Goal: Ask a question: Seek information or help from site administrators or community

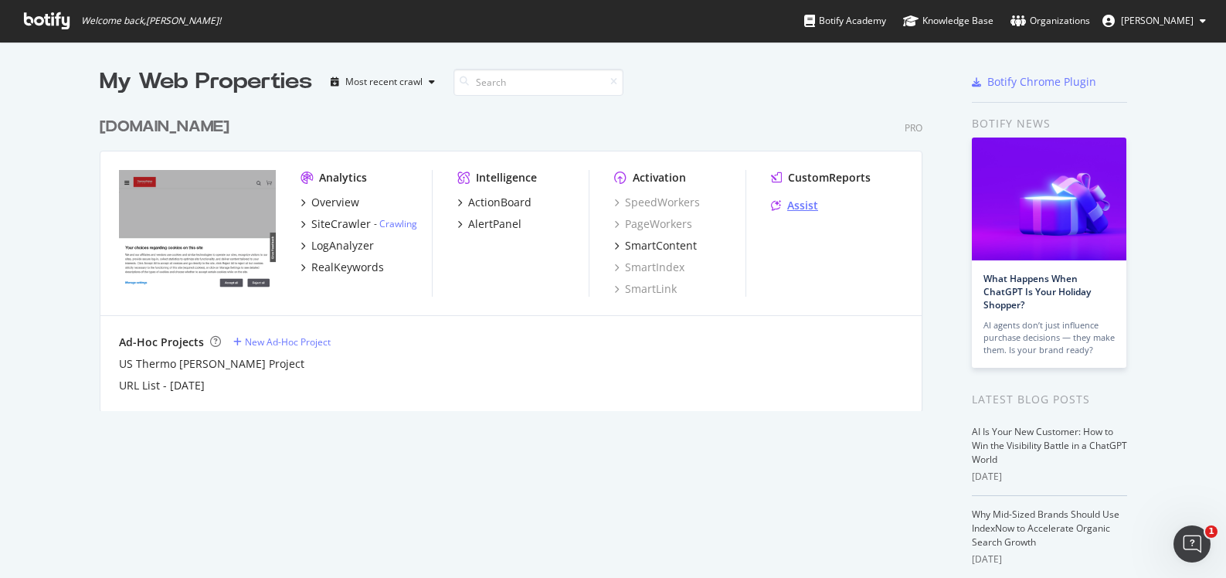
click at [801, 206] on div "Assist" at bounding box center [802, 205] width 31 height 15
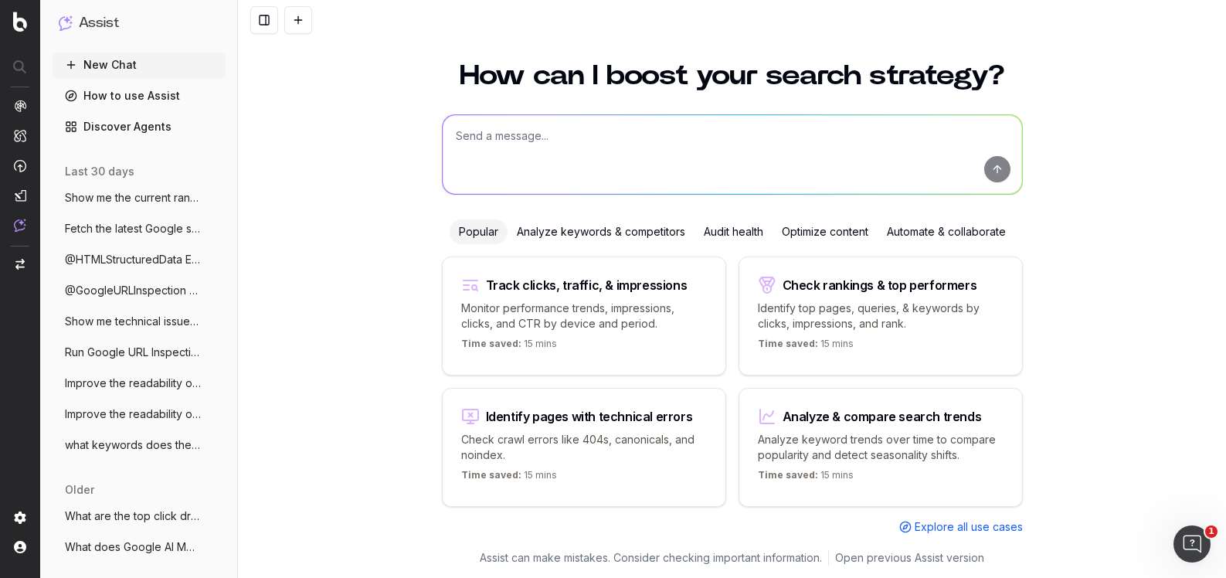
click at [760, 233] on div "Audit health" at bounding box center [734, 231] width 78 height 25
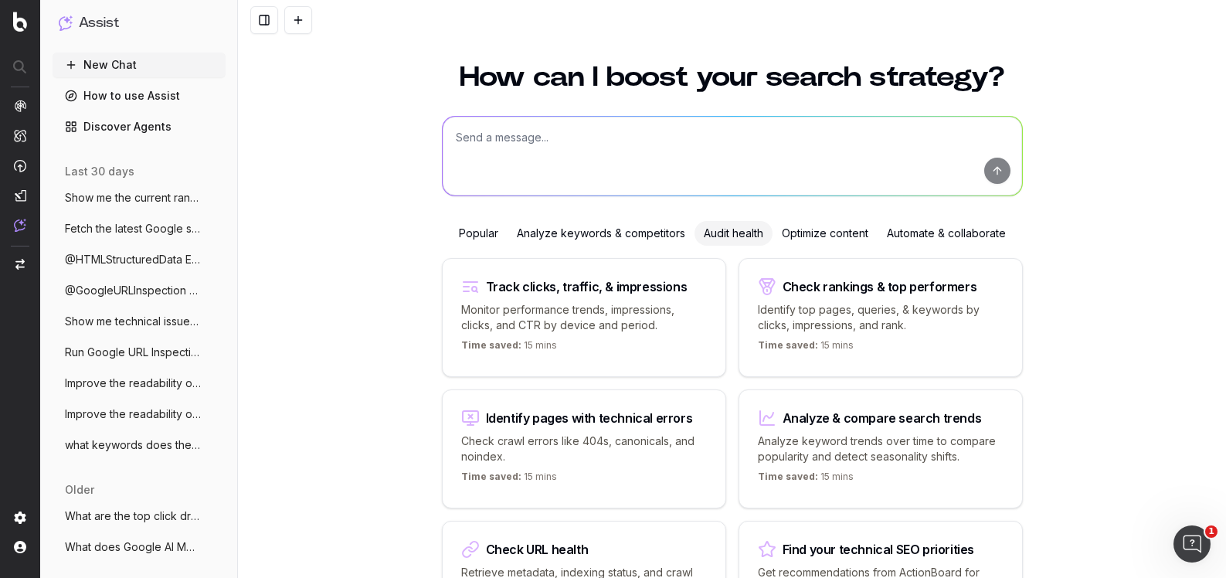
scroll to position [12, 0]
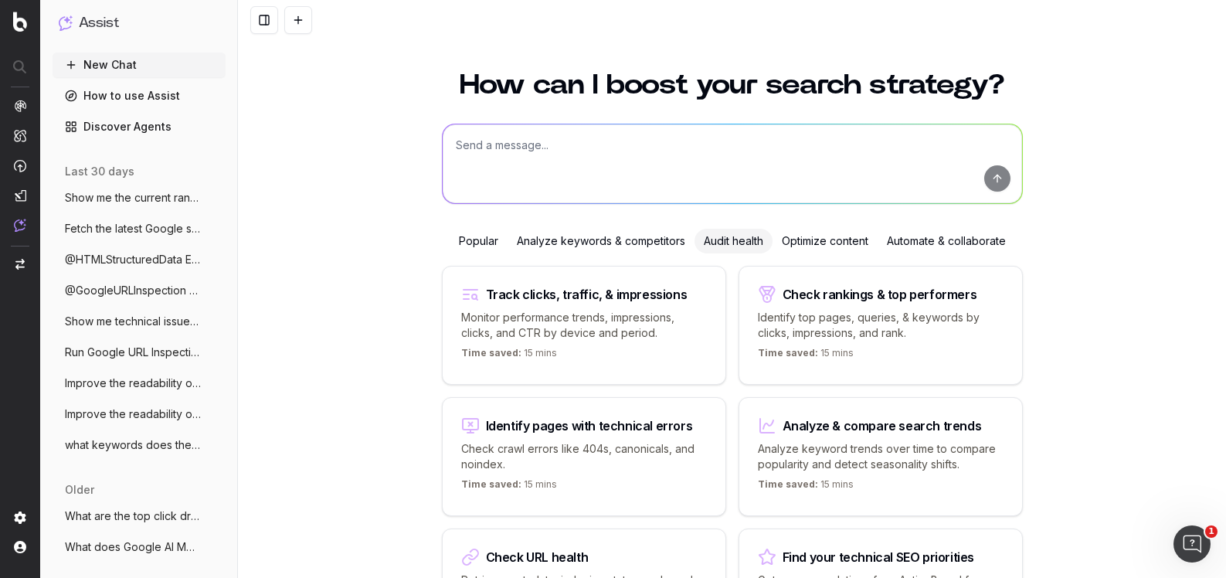
click at [597, 469] on div "Identify pages with technical errors Check crawl errors like 404s, canonicals, …" at bounding box center [584, 456] width 284 height 119
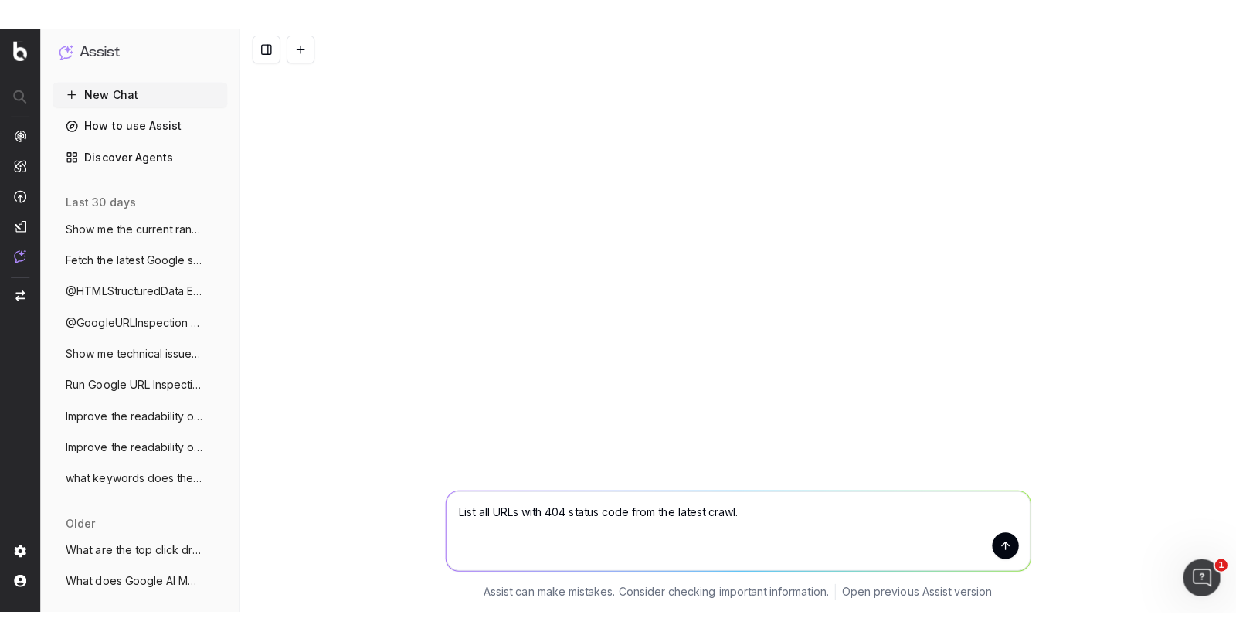
scroll to position [0, 0]
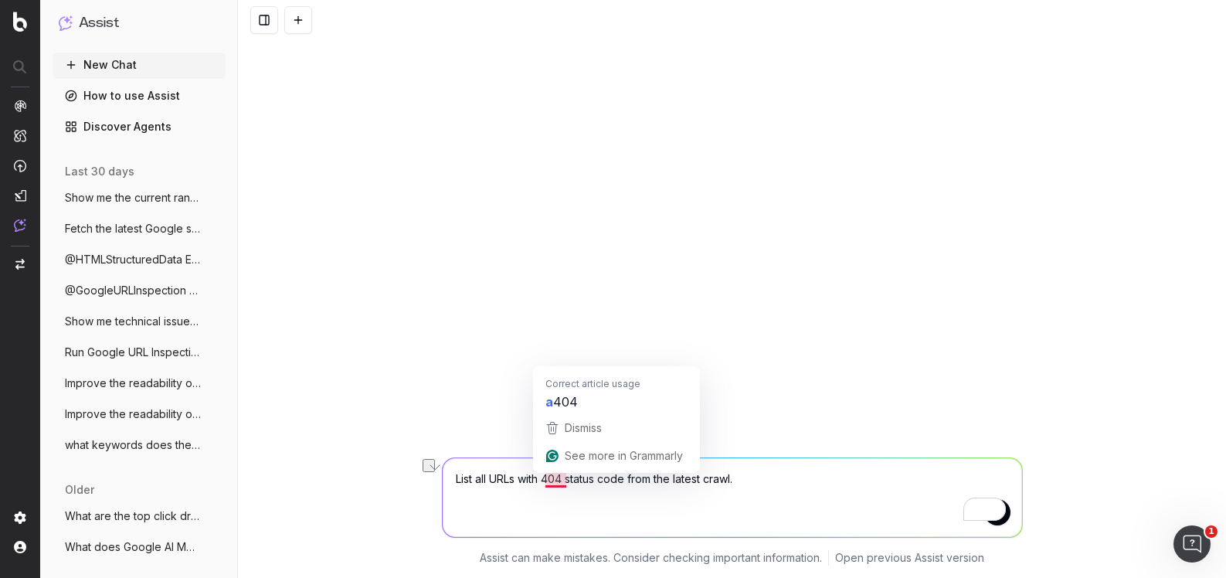
drag, startPoint x: 542, startPoint y: 480, endPoint x: 635, endPoint y: 475, distance: 92.8
click at [635, 475] on textarea "List all URLs with 404 status code from the latest crawl." at bounding box center [733, 497] width 580 height 79
type textarea "List all URLs with technical errors from the latest crawl."
click at [1005, 519] on span at bounding box center [996, 509] width 22 height 23
drag, startPoint x: 1005, startPoint y: 519, endPoint x: 672, endPoint y: 518, distance: 333.8
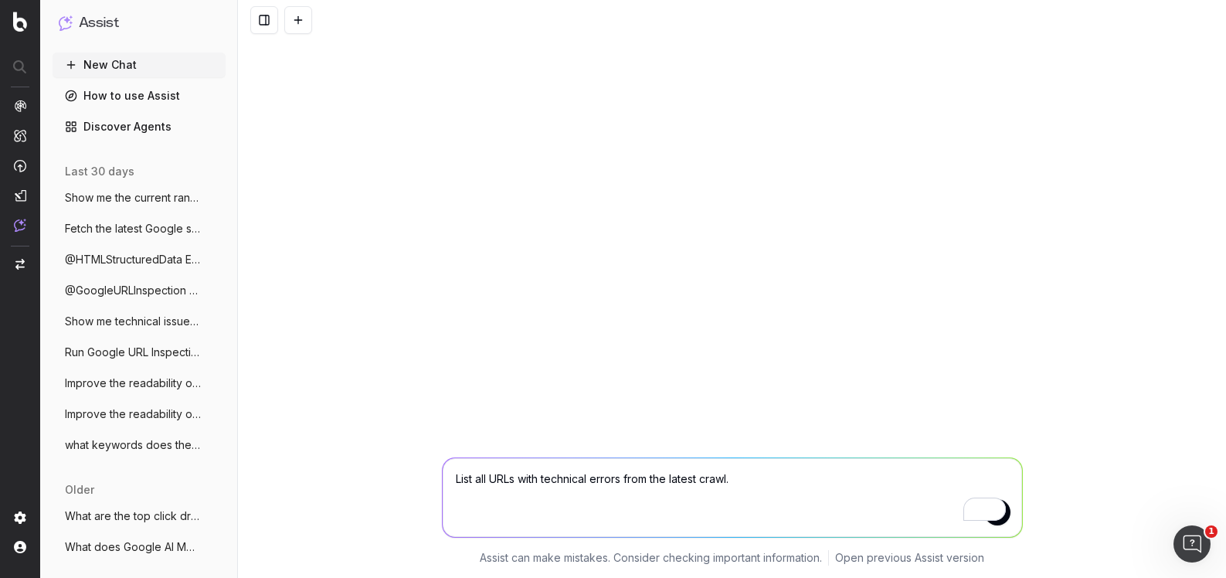
click at [672, 518] on textarea "List all URLs with technical errors from the latest crawl." at bounding box center [733, 497] width 580 height 79
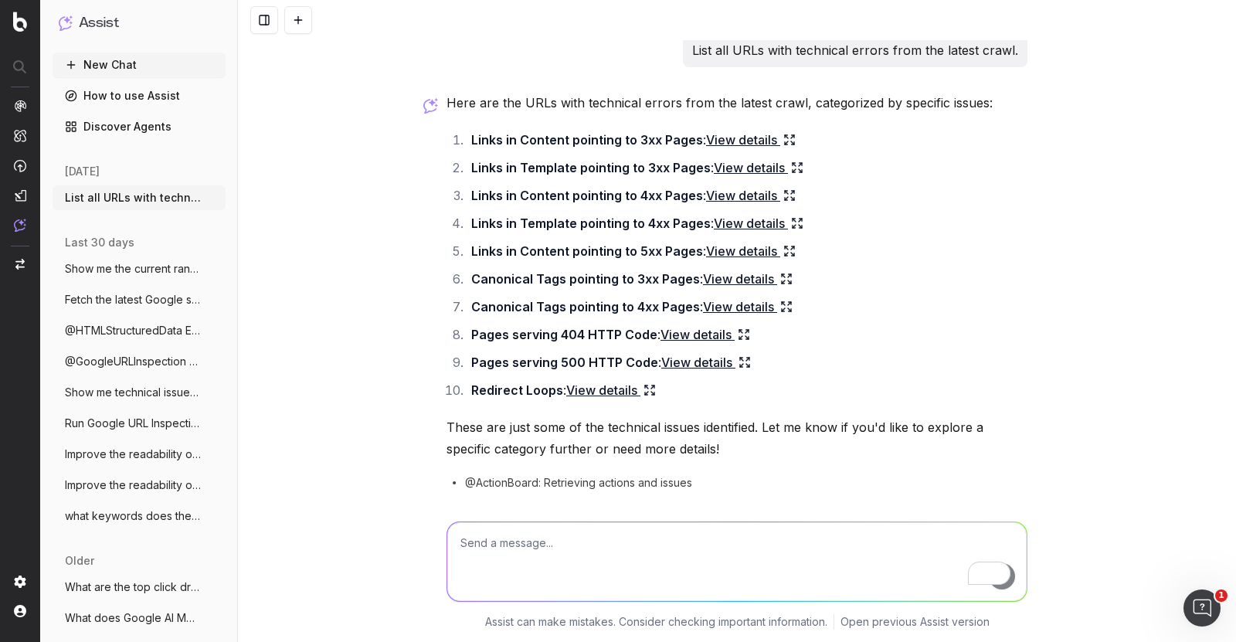
scroll to position [60, 0]
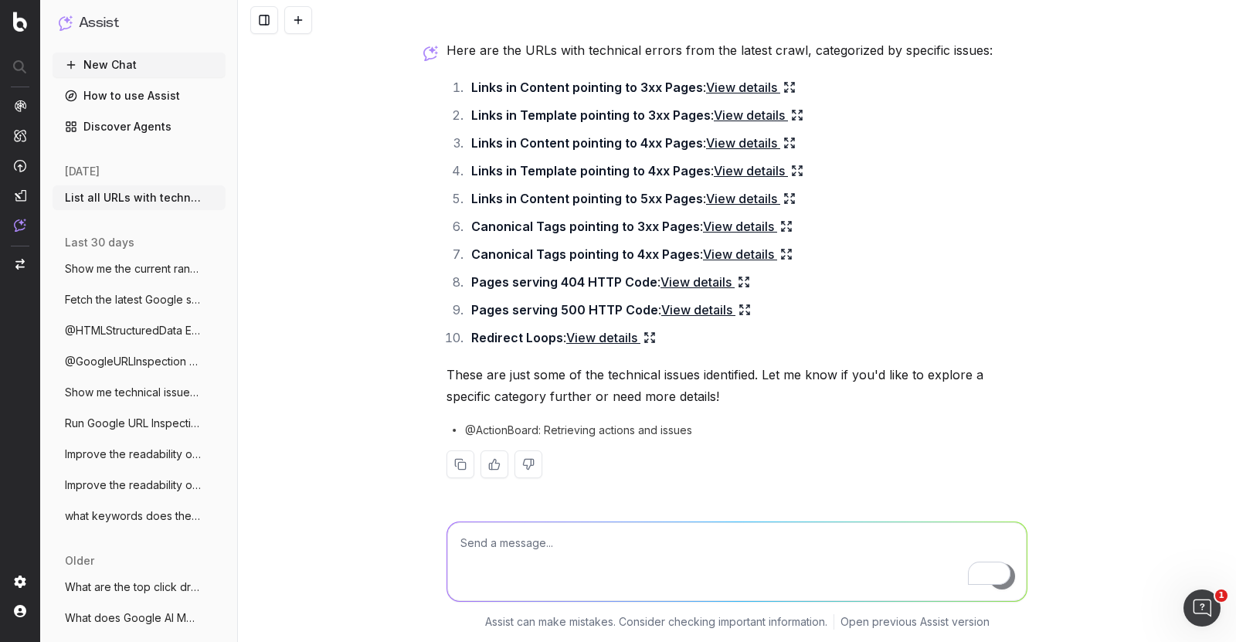
click at [498, 433] on span "@ActionBoard: Retrieving actions and issues" at bounding box center [578, 430] width 227 height 15
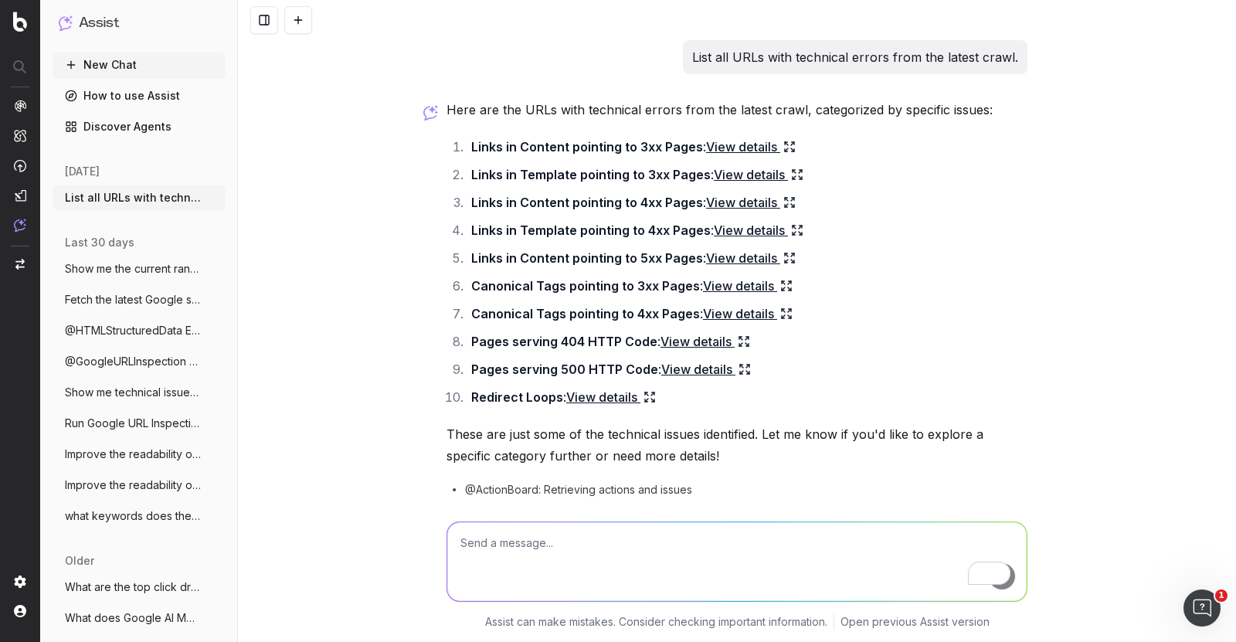
click at [525, 542] on textarea "To enrich screen reader interactions, please activate Accessibility in Grammarl…" at bounding box center [737, 561] width 580 height 79
type textarea "A"
type textarea "list more technical errors"
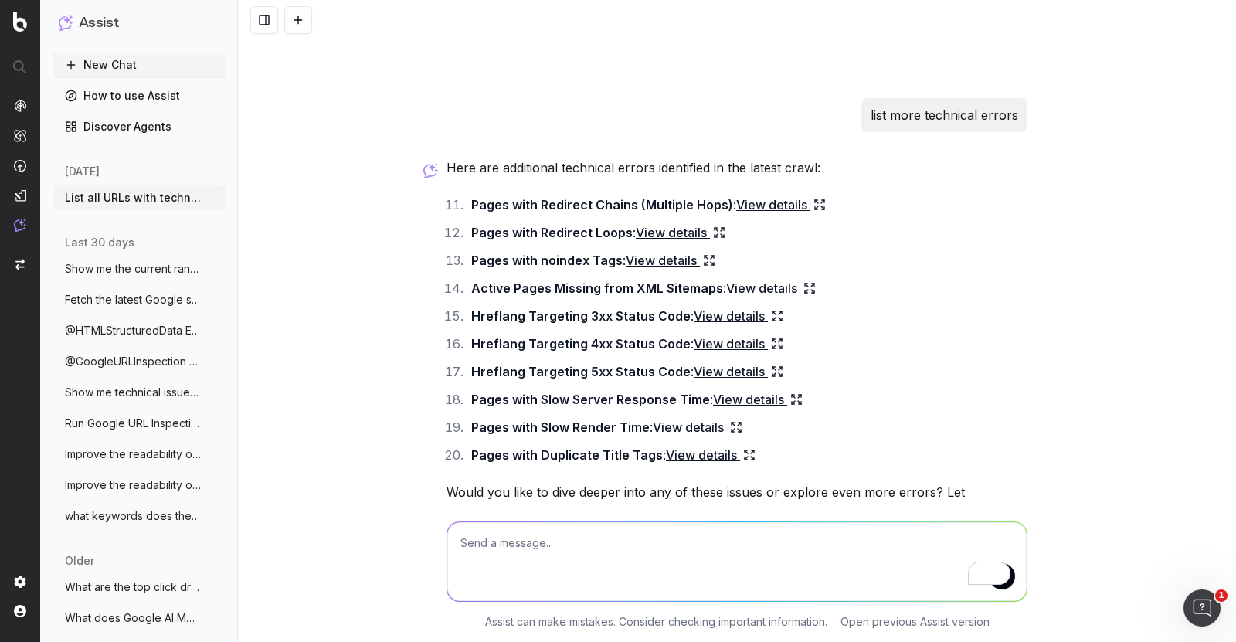
scroll to position [532, 0]
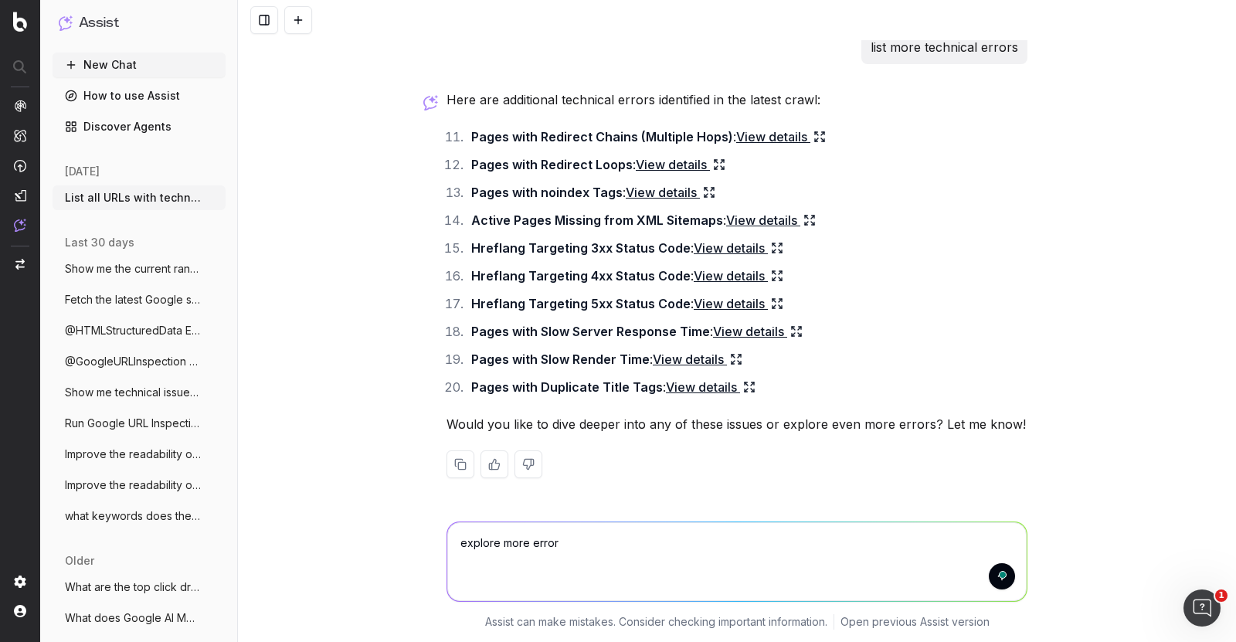
type textarea "explore more errors"
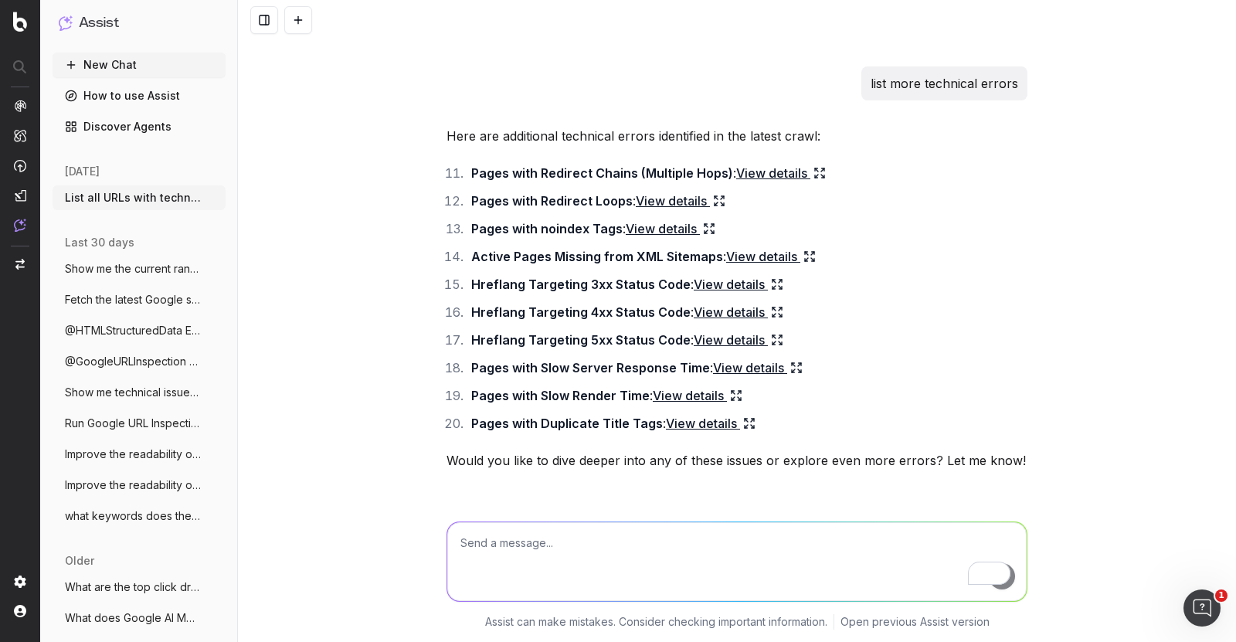
scroll to position [0, 0]
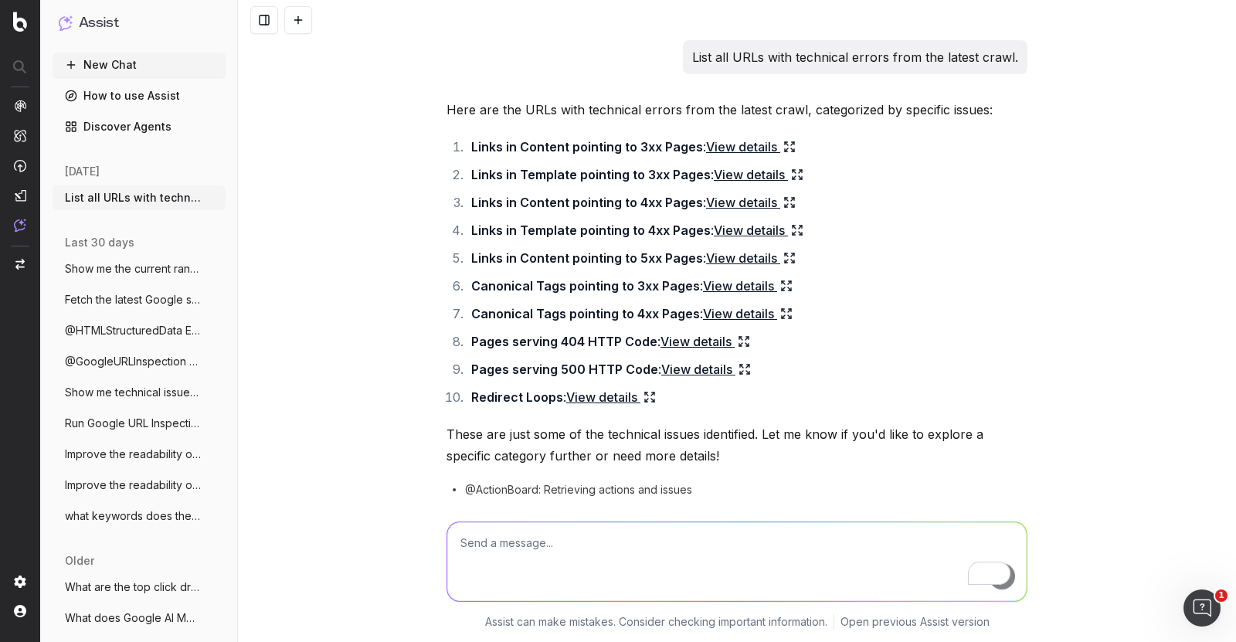
click at [753, 141] on link "View details" at bounding box center [751, 147] width 90 height 22
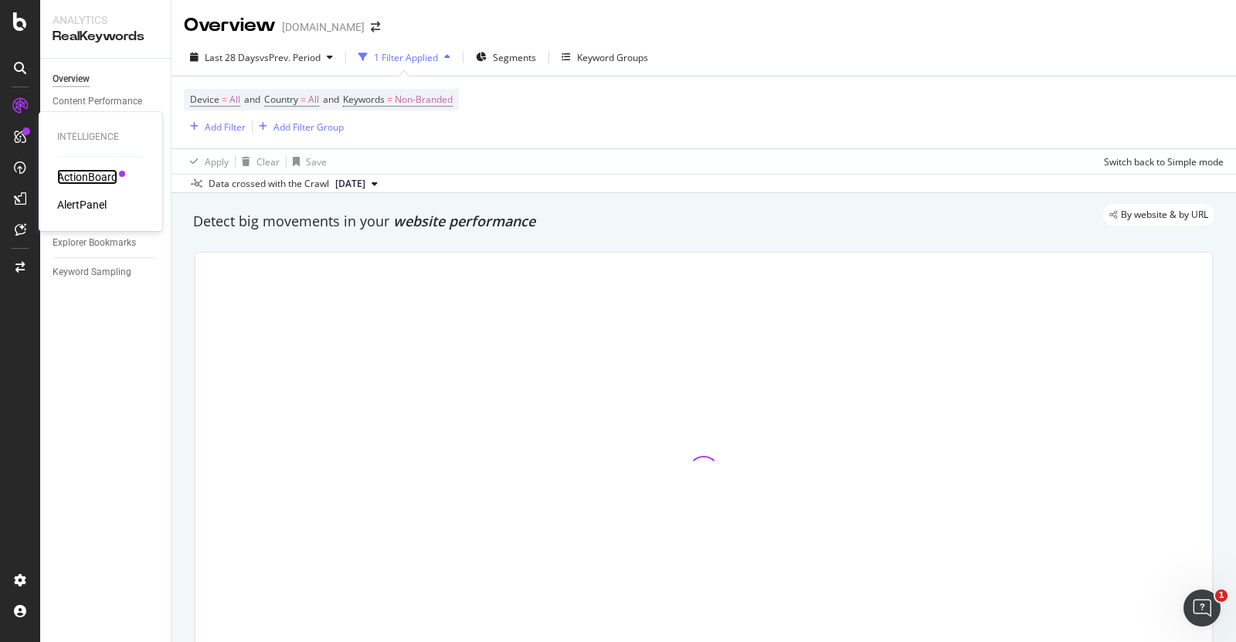
click at [90, 170] on div "ActionBoard" at bounding box center [87, 176] width 60 height 15
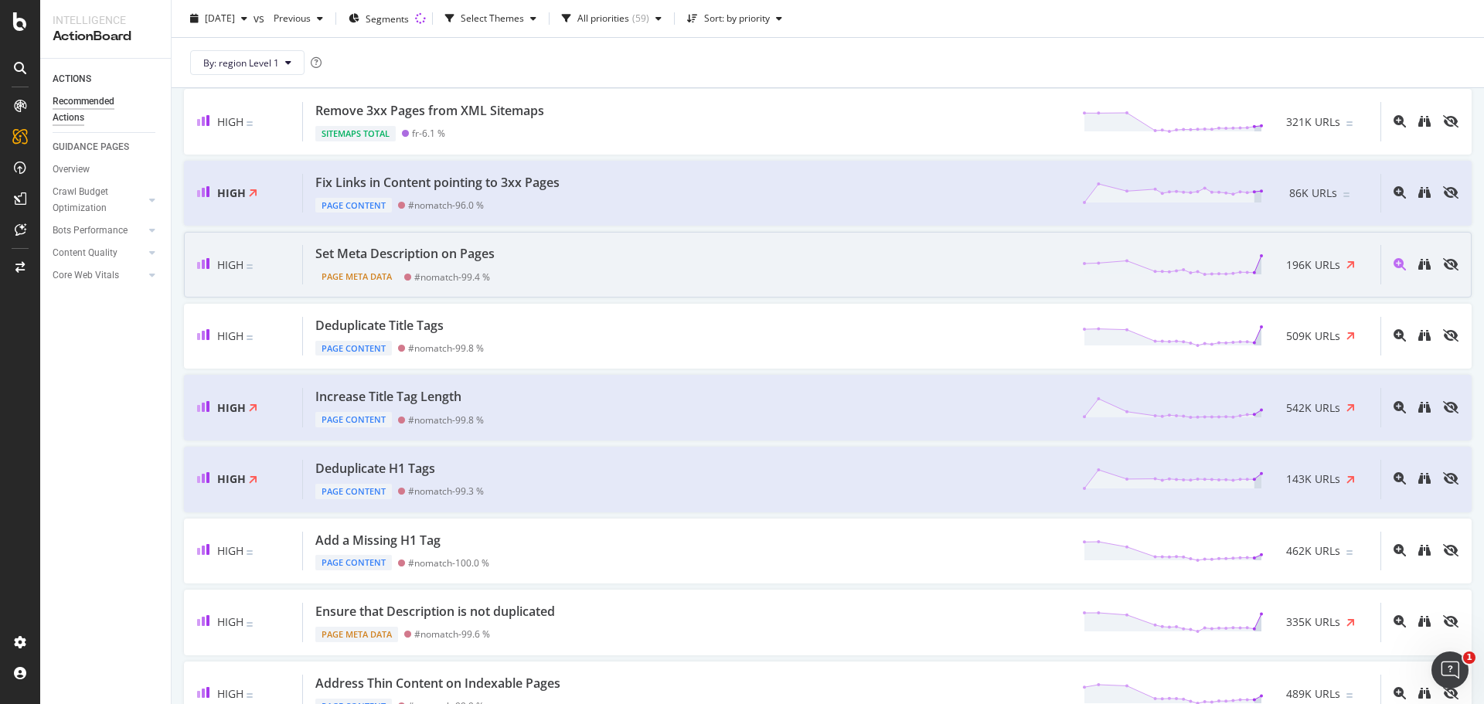
scroll to position [185, 0]
